Goal: Find contact information: Find contact information

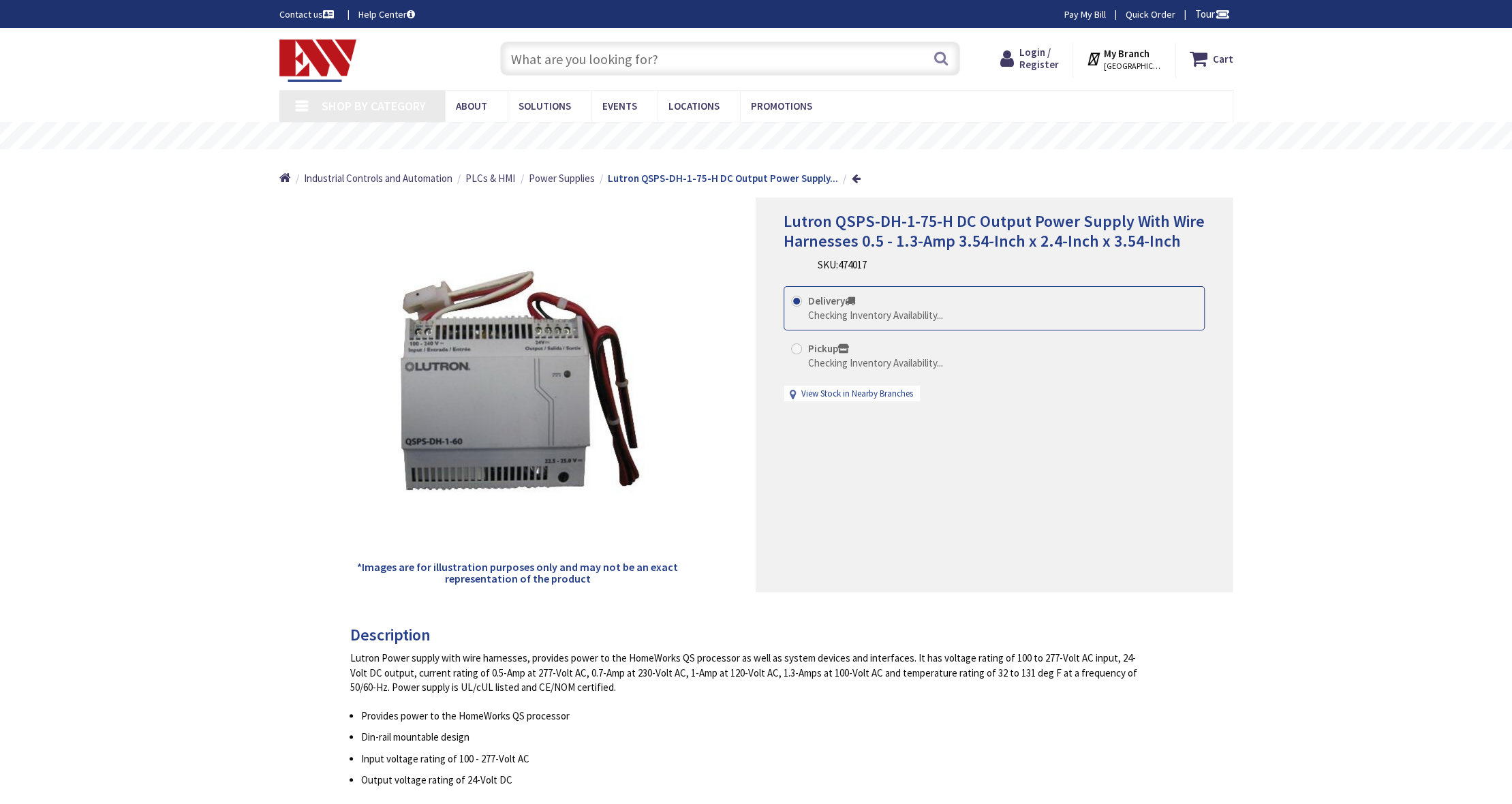
type input "[STREET_ADDRESS]"
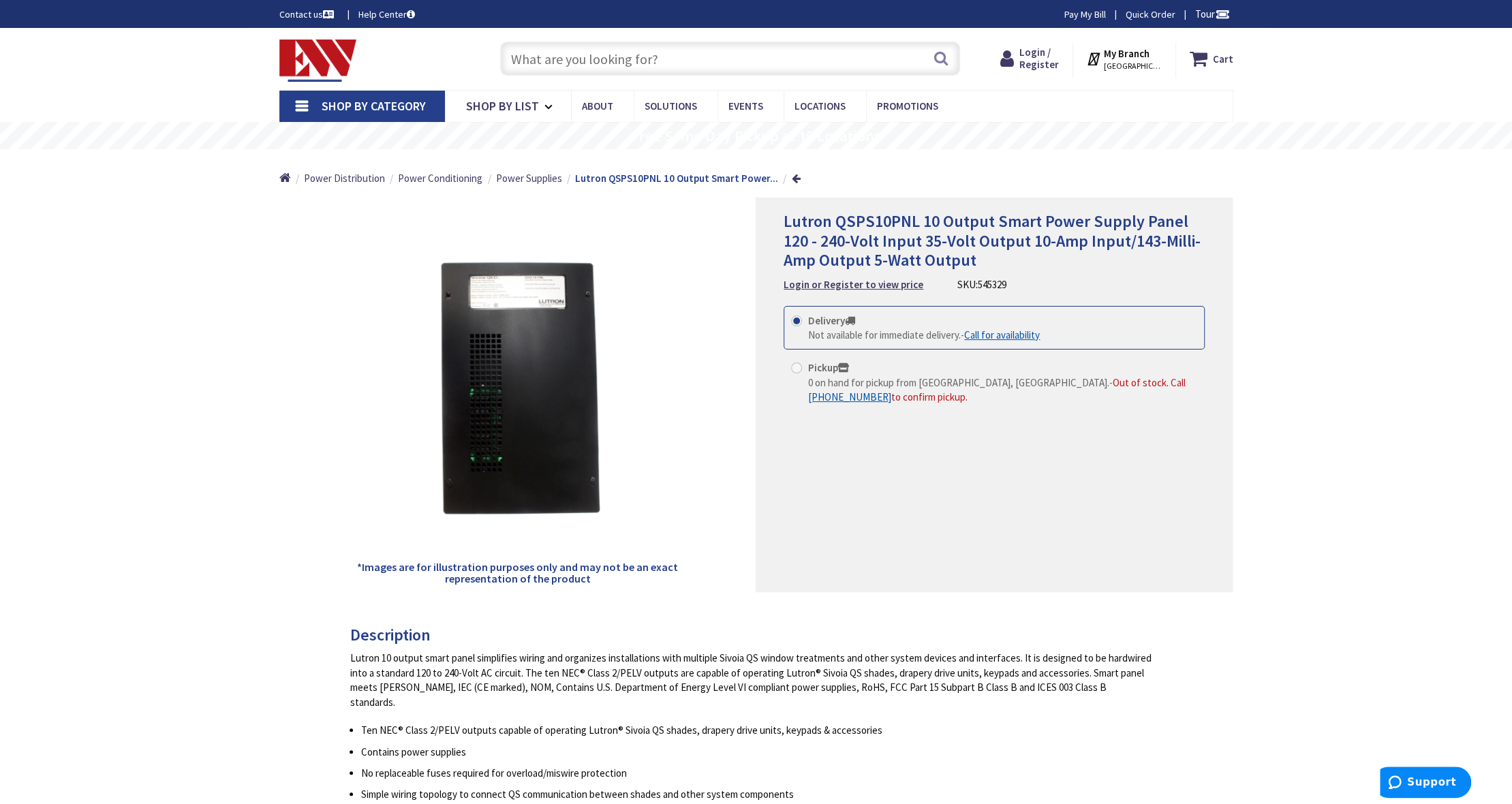
click at [1003, 331] on link "Call for availability" at bounding box center [1002, 335] width 76 height 15
